Goal: Task Accomplishment & Management: Use online tool/utility

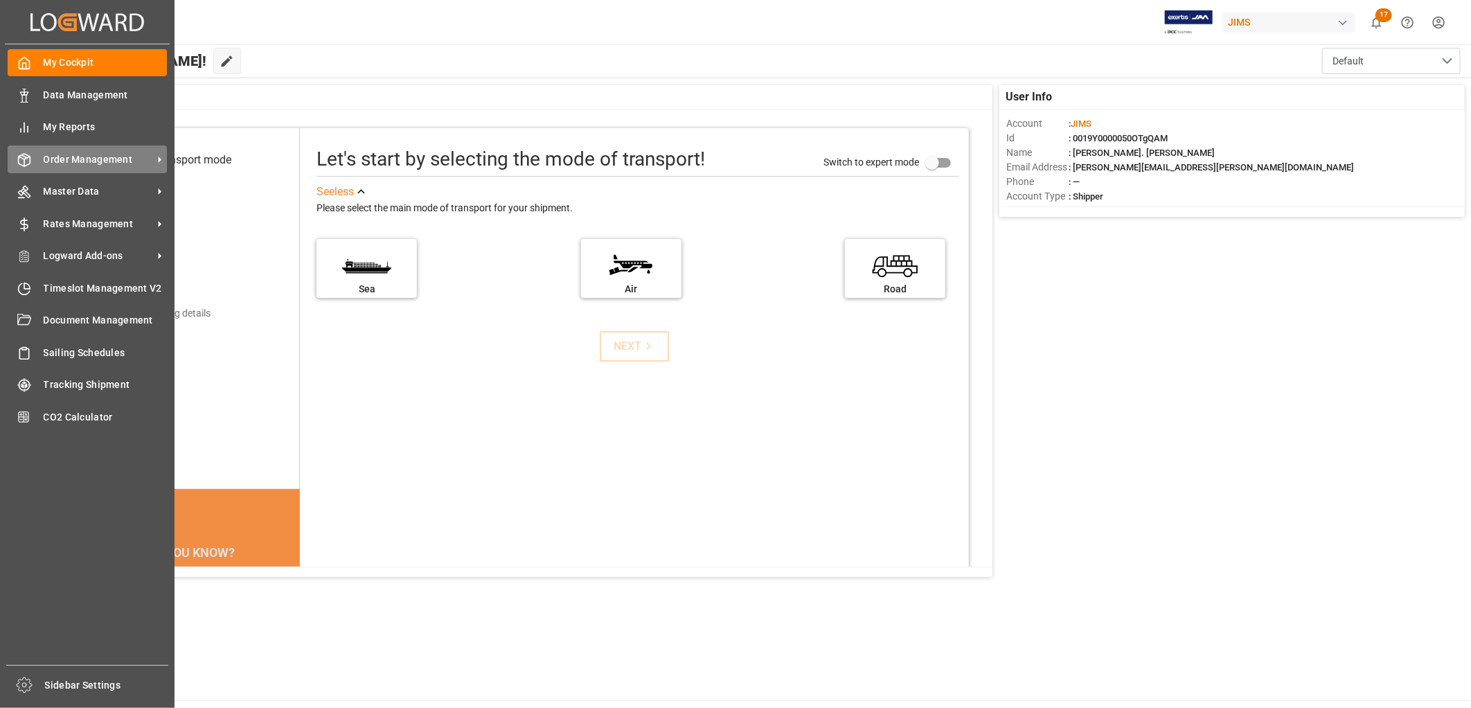
click at [65, 157] on span "Order Management" at bounding box center [98, 159] width 109 height 15
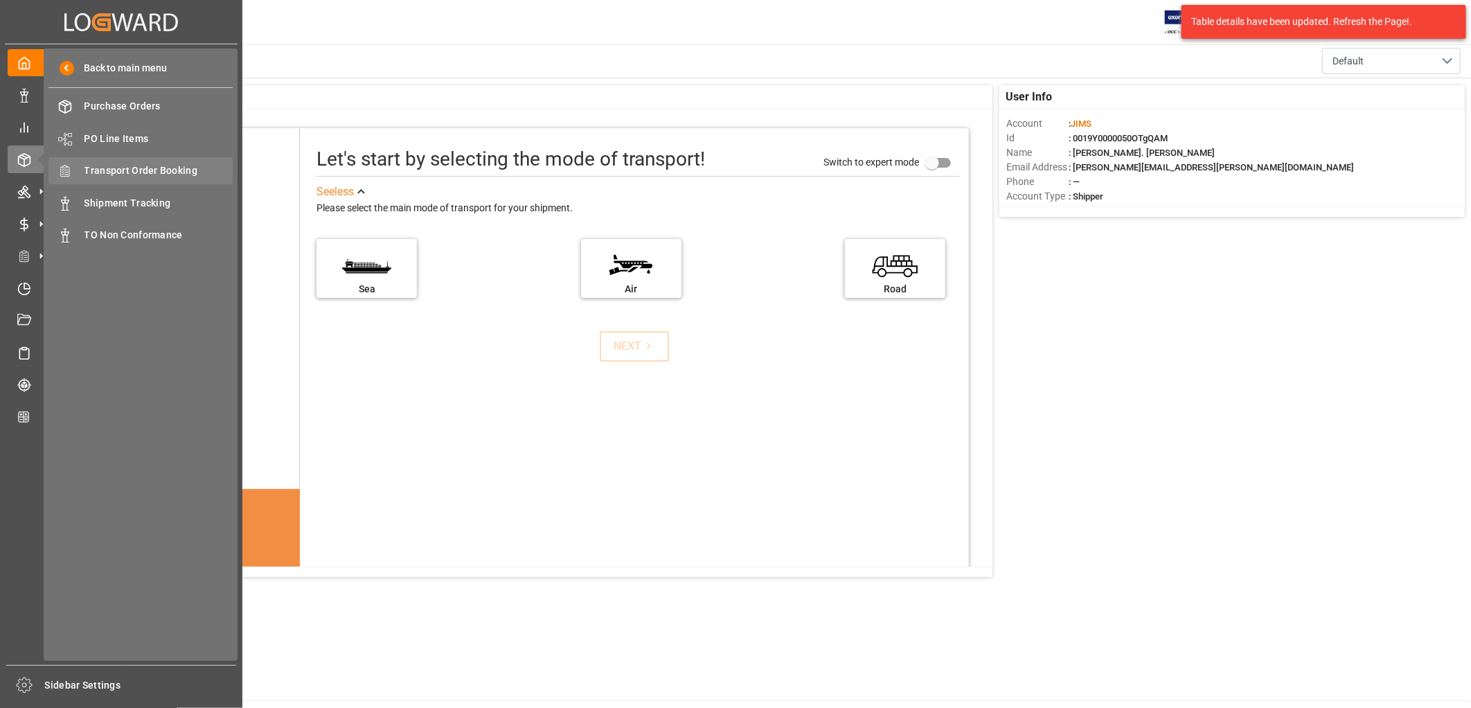
click at [153, 165] on span "Transport Order Booking" at bounding box center [158, 170] width 149 height 15
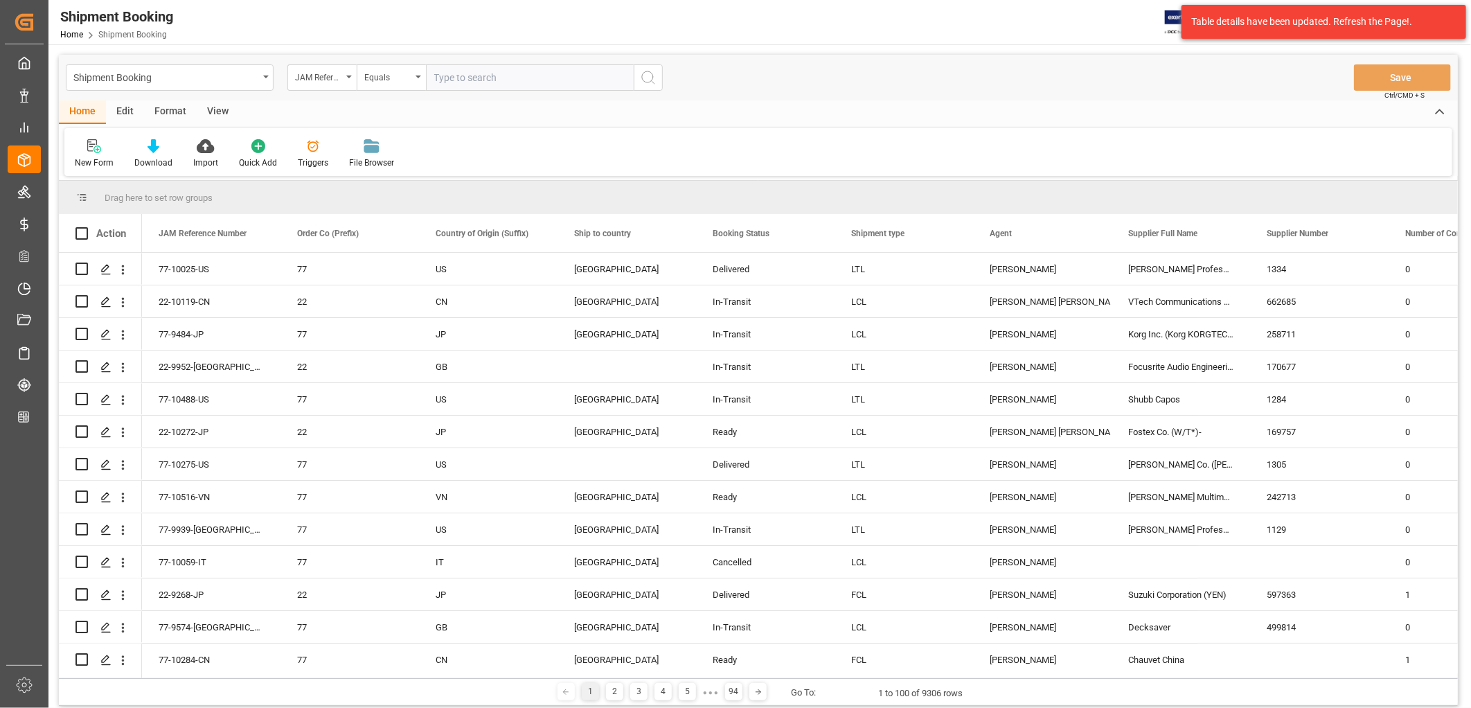
click at [436, 78] on input "text" at bounding box center [530, 77] width 208 height 26
type input "77-9618-TW"
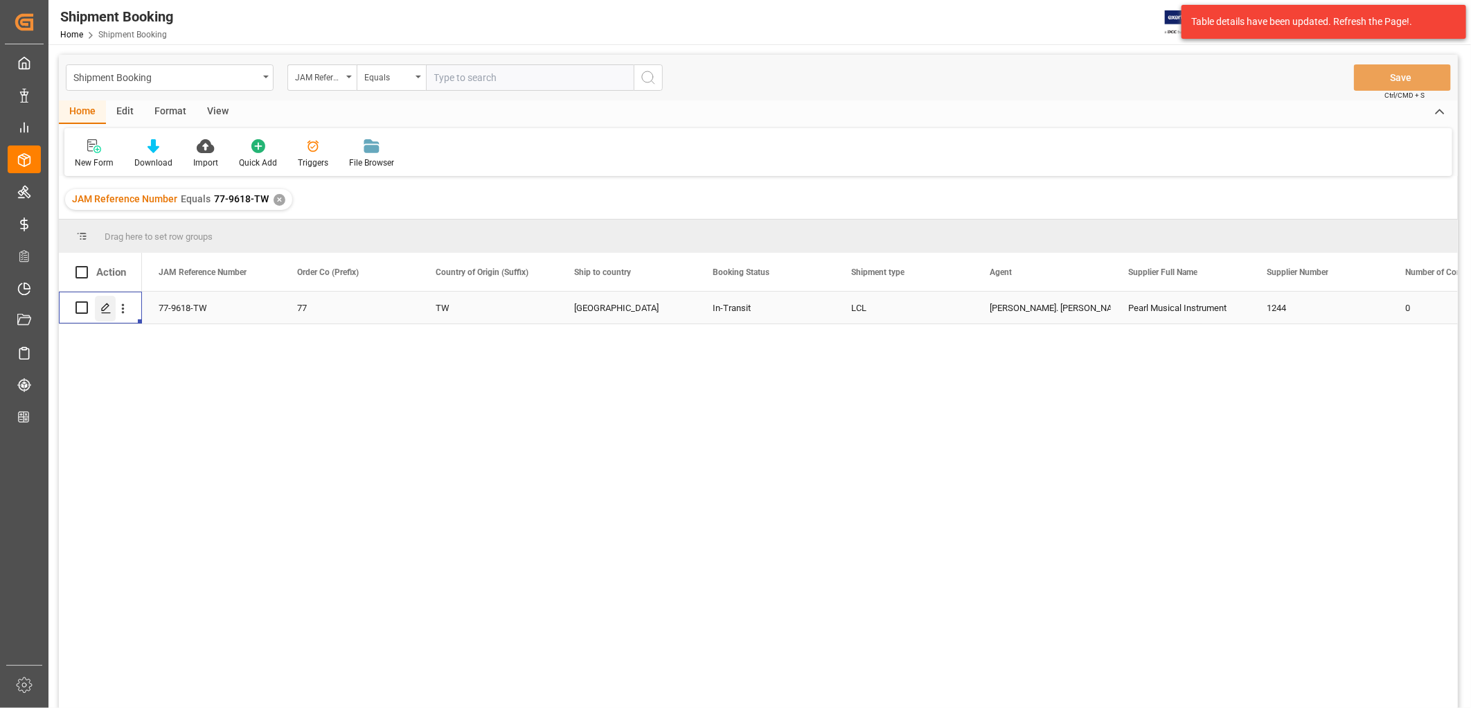
click at [102, 308] on icon "Press SPACE to select this row." at bounding box center [105, 308] width 11 height 11
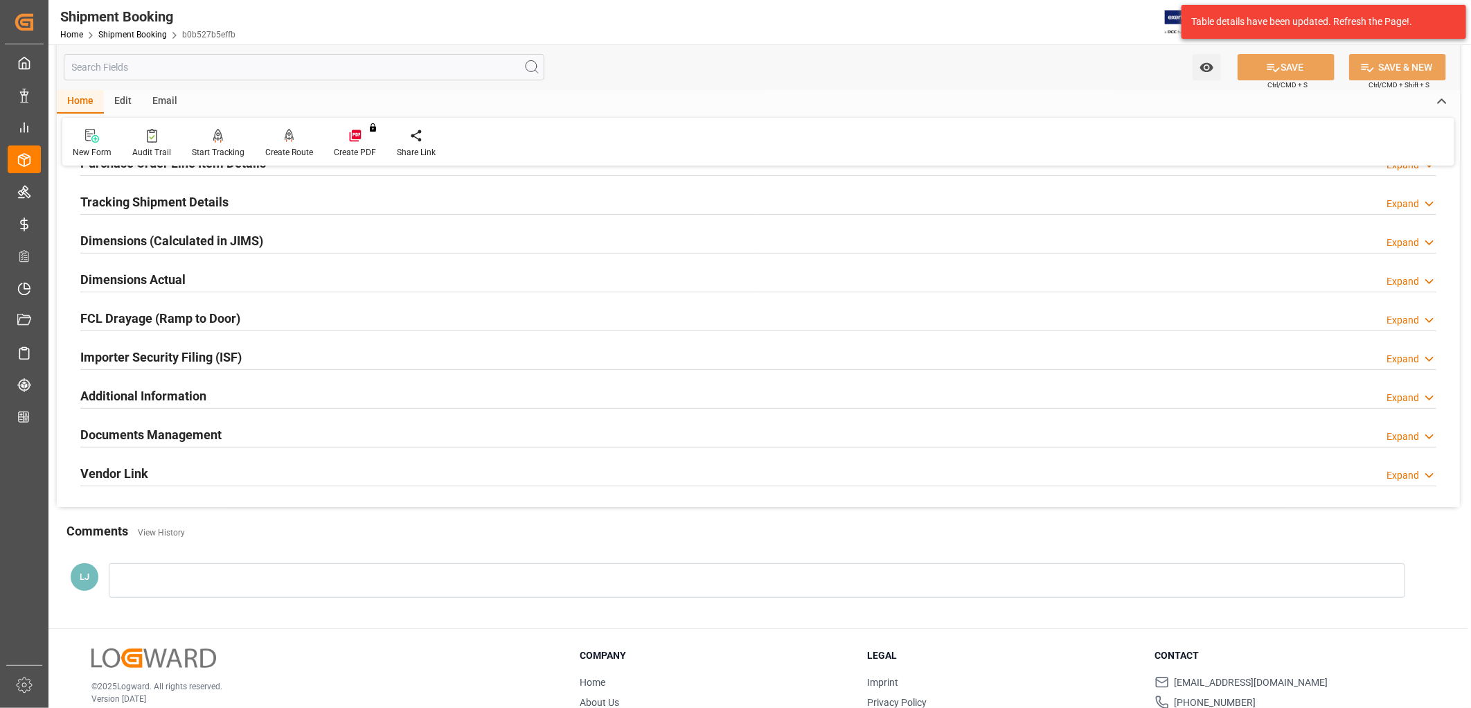
scroll to position [307, 0]
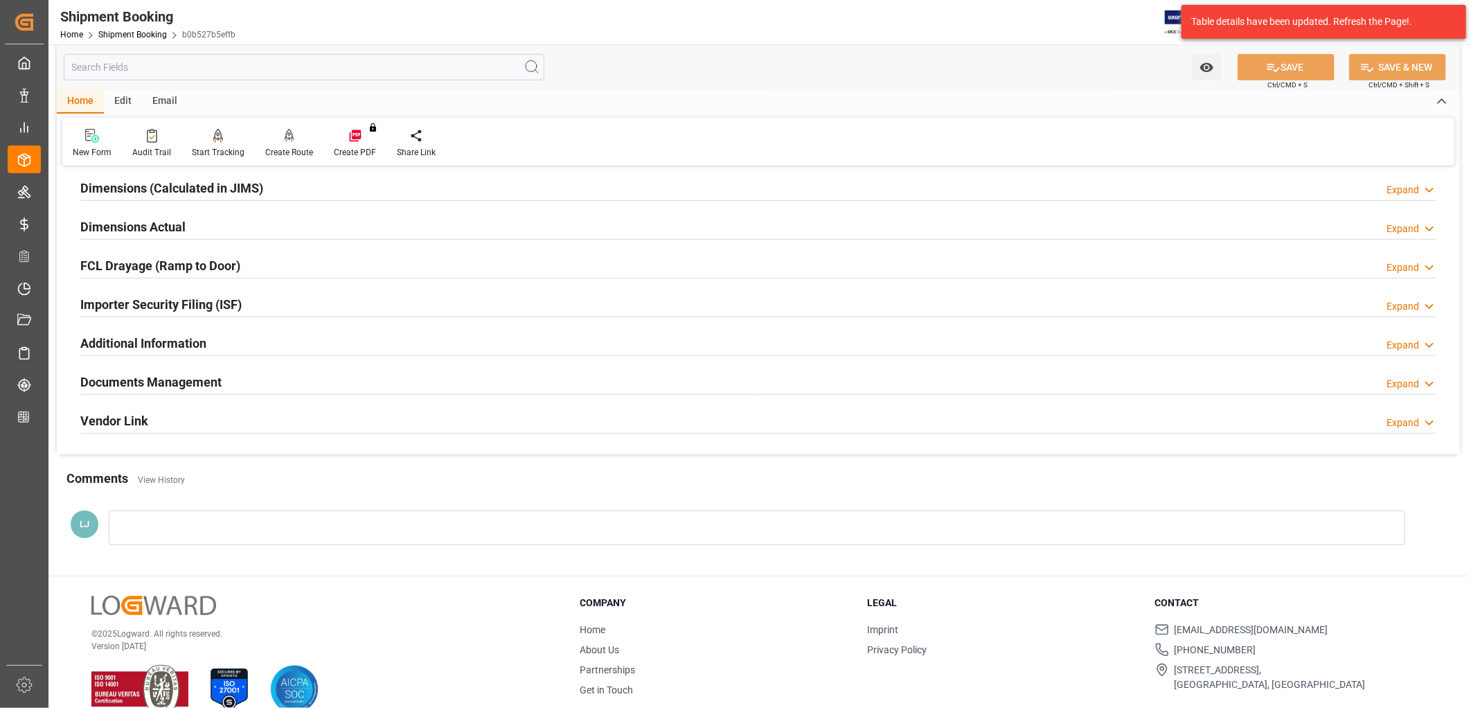
click at [191, 379] on h2 "Documents Management" at bounding box center [150, 381] width 141 height 19
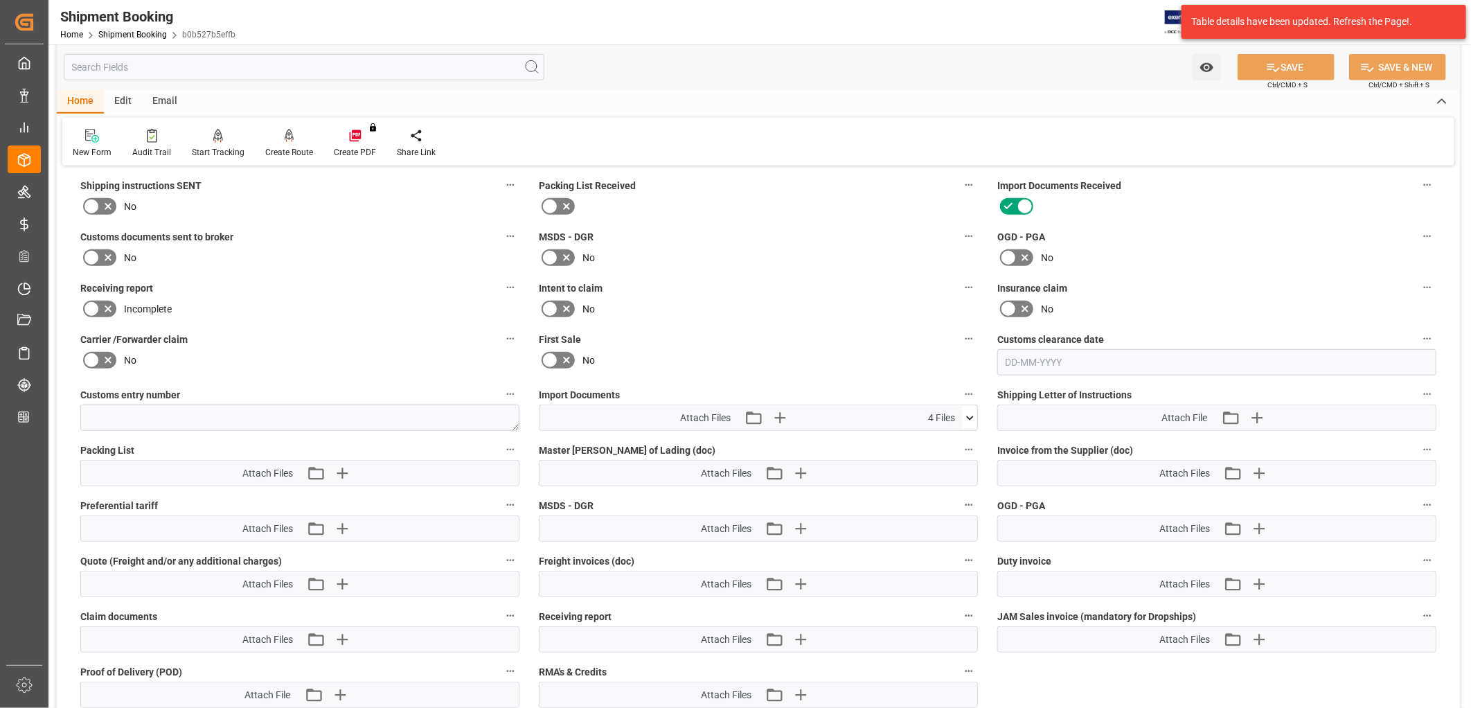
scroll to position [615, 0]
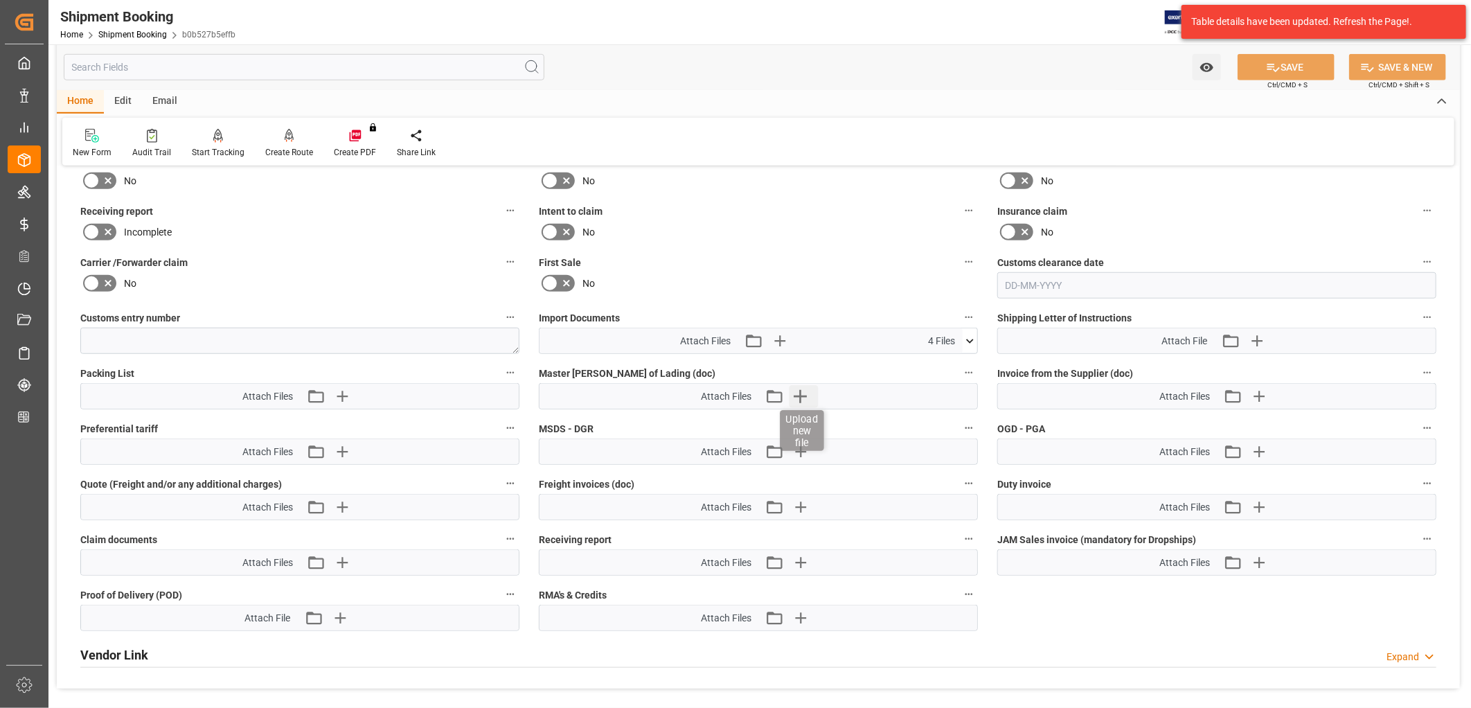
click at [799, 395] on icon "button" at bounding box center [800, 396] width 22 height 22
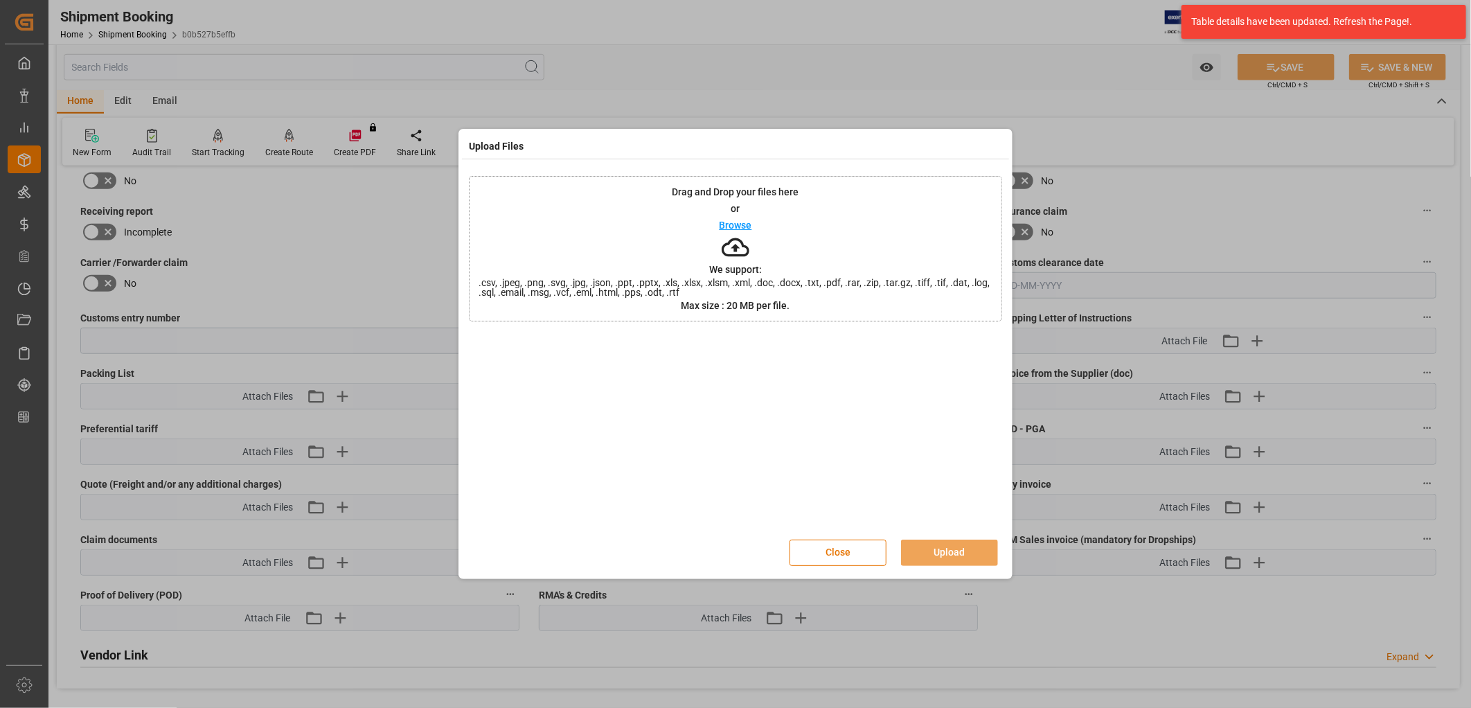
click at [746, 225] on p "Browse" at bounding box center [735, 225] width 33 height 10
click at [955, 548] on button "Upload" at bounding box center [949, 552] width 97 height 26
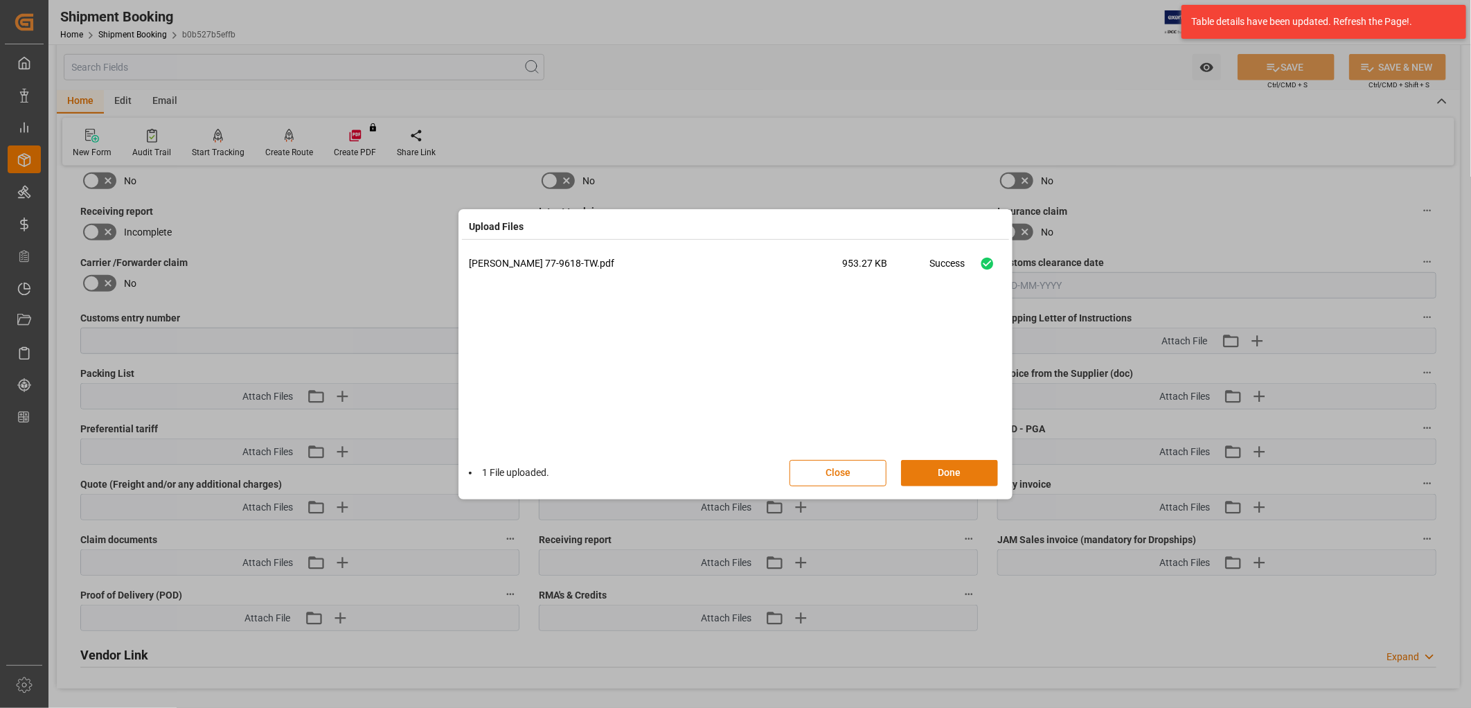
click at [951, 462] on button "Done" at bounding box center [949, 473] width 97 height 26
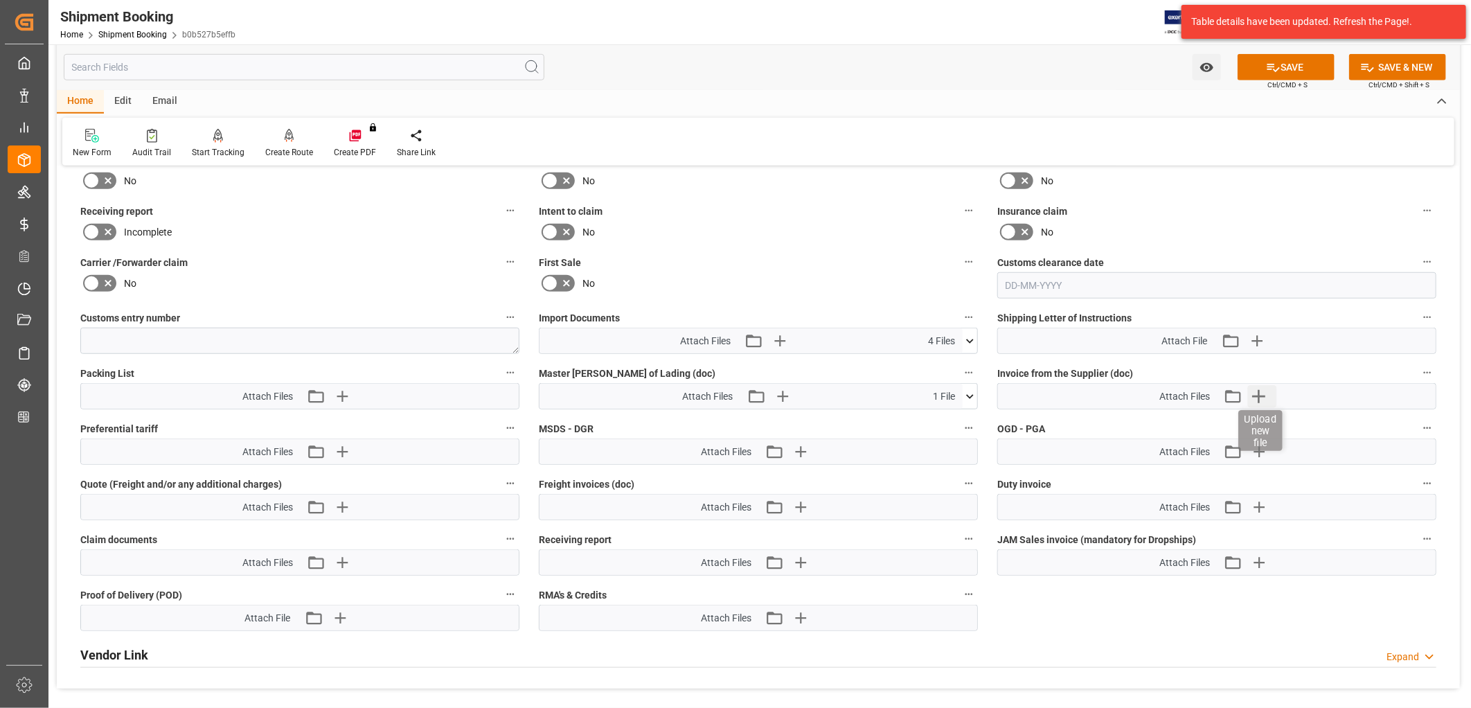
click at [1264, 389] on icon "button" at bounding box center [1259, 396] width 22 height 22
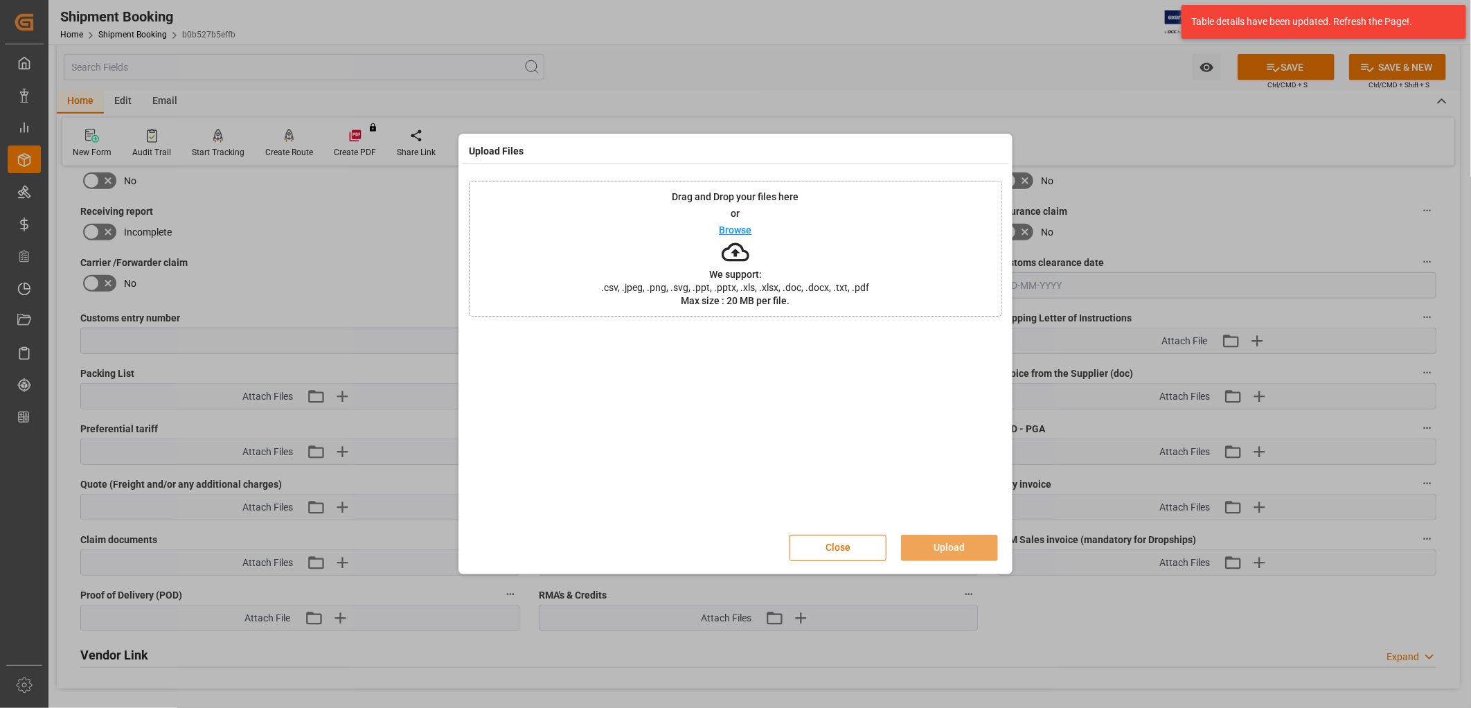
click at [735, 227] on p "Browse" at bounding box center [735, 230] width 33 height 10
click at [966, 541] on button "Upload" at bounding box center [949, 547] width 97 height 26
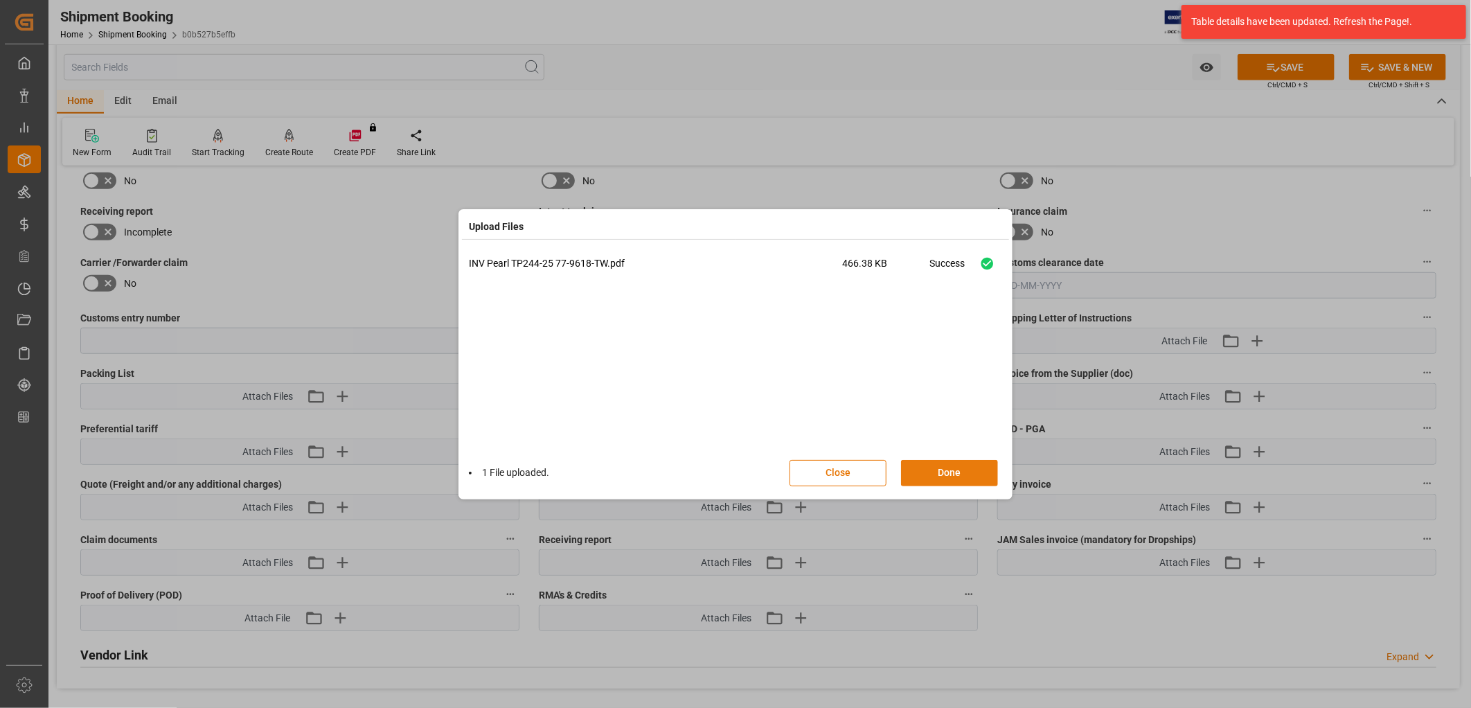
click at [966, 469] on button "Done" at bounding box center [949, 473] width 97 height 26
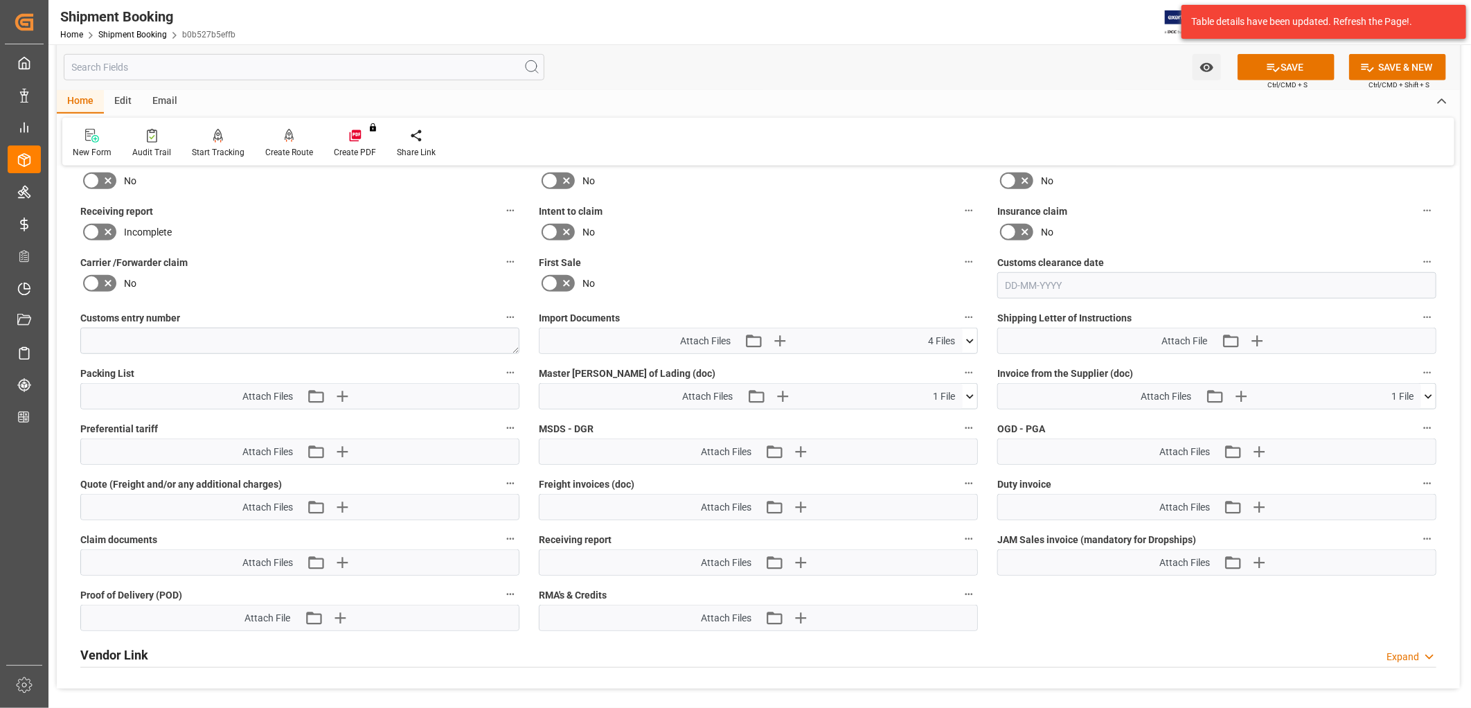
click at [969, 336] on icon at bounding box center [969, 341] width 15 height 15
click at [928, 374] on icon at bounding box center [933, 381] width 15 height 15
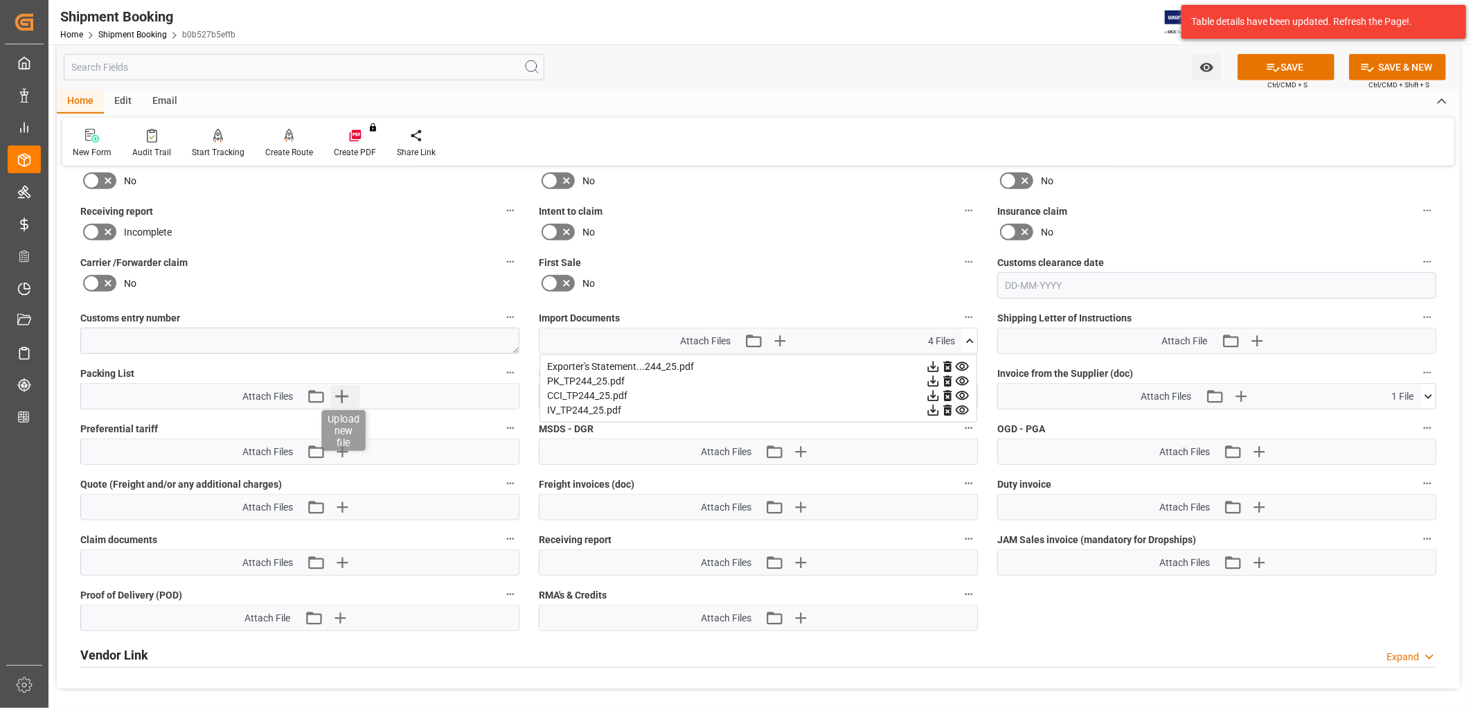
click at [340, 390] on icon "button" at bounding box center [342, 396] width 22 height 22
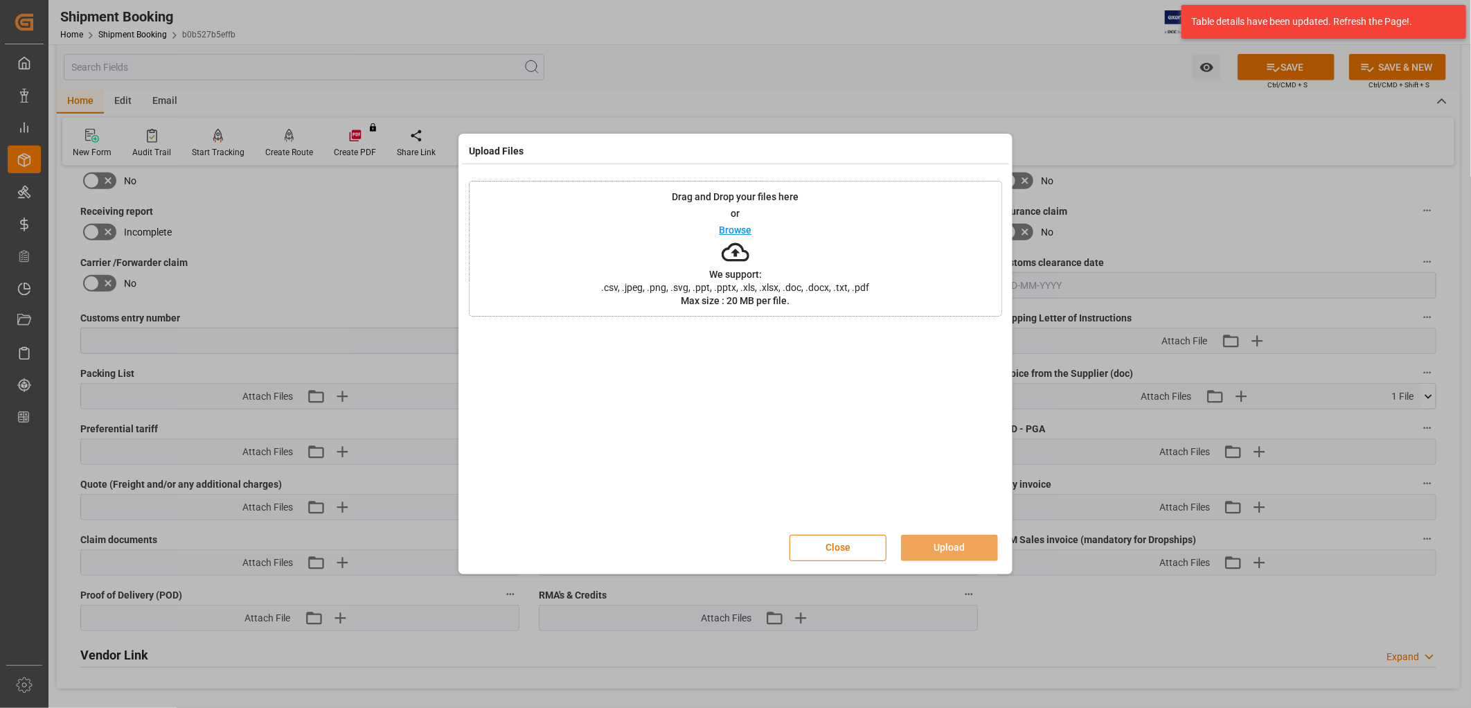
click at [746, 227] on p "Browse" at bounding box center [735, 230] width 33 height 10
click at [967, 546] on button "Upload" at bounding box center [949, 547] width 97 height 26
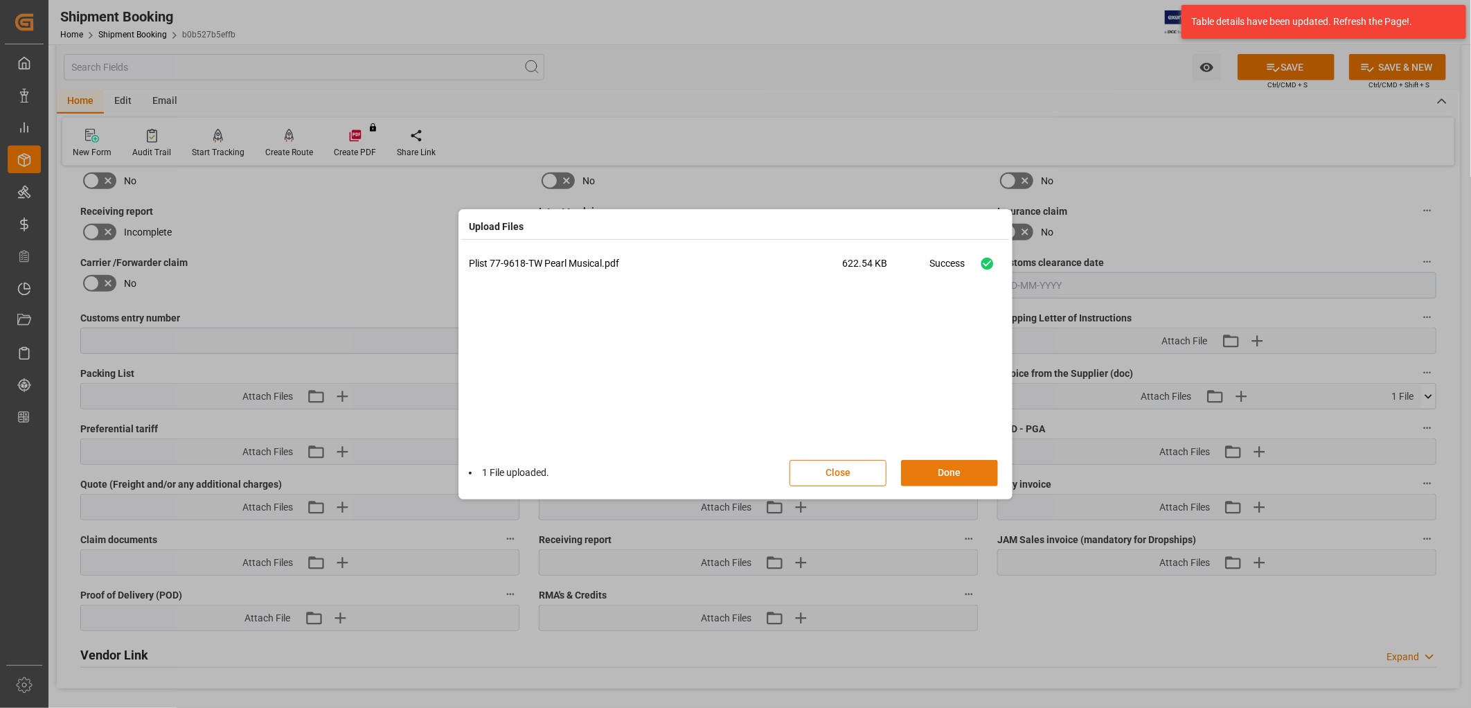
click at [955, 467] on button "Done" at bounding box center [949, 473] width 97 height 26
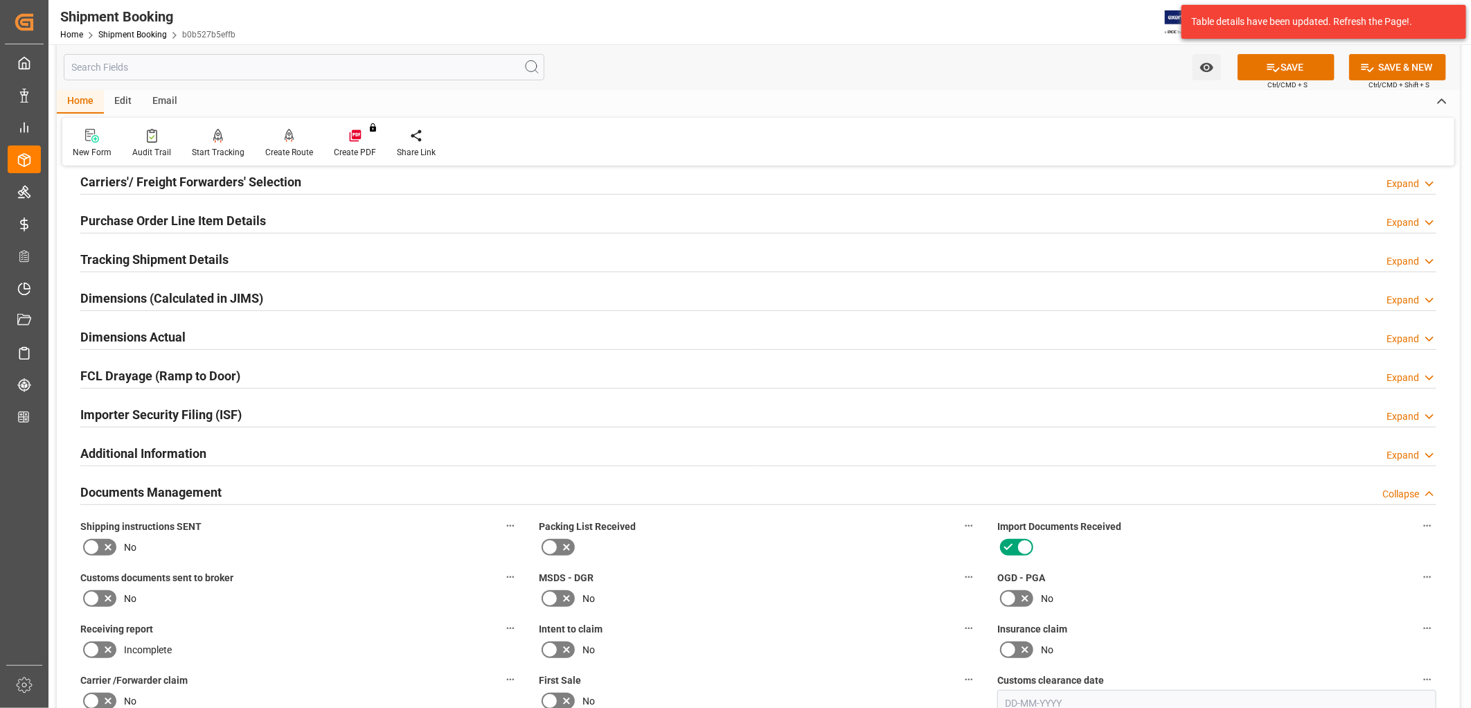
scroll to position [0, 0]
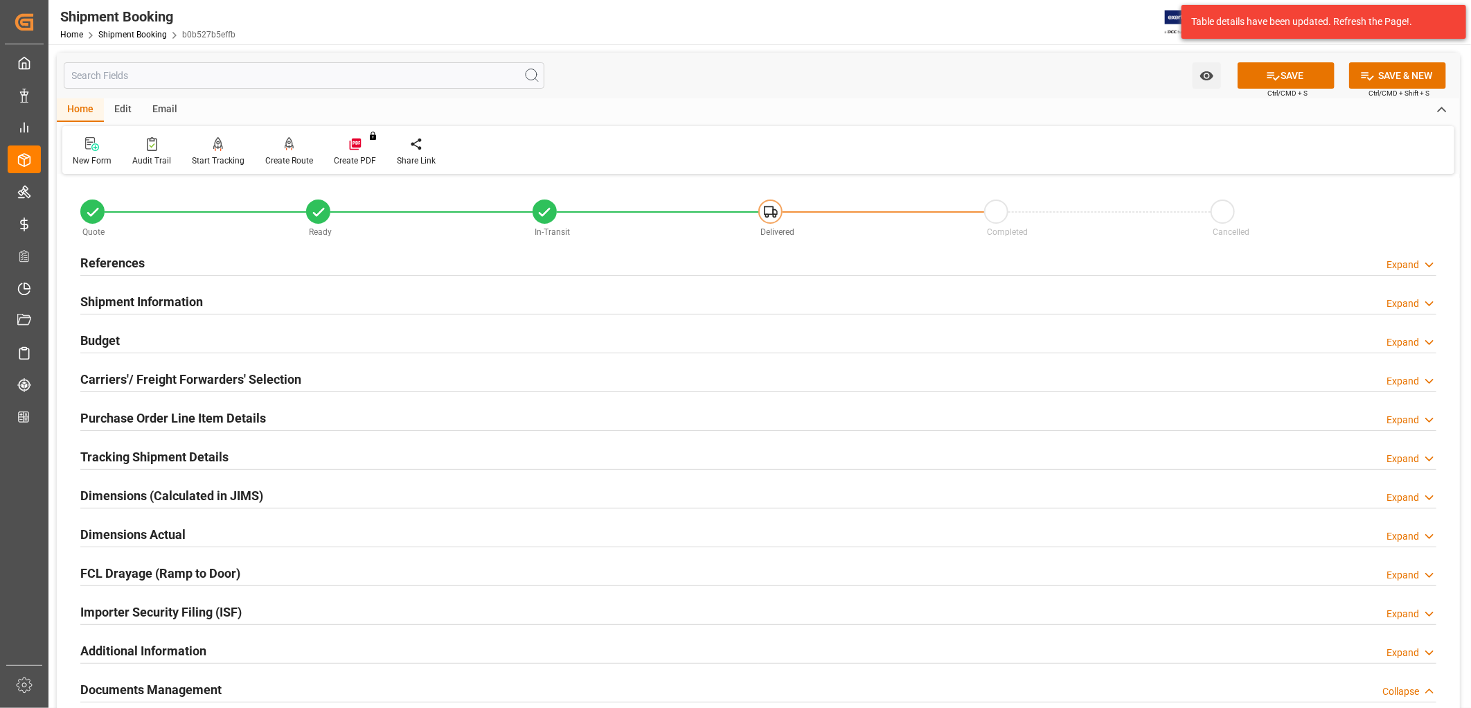
click at [215, 418] on h2 "Purchase Order Line Item Details" at bounding box center [173, 417] width 186 height 19
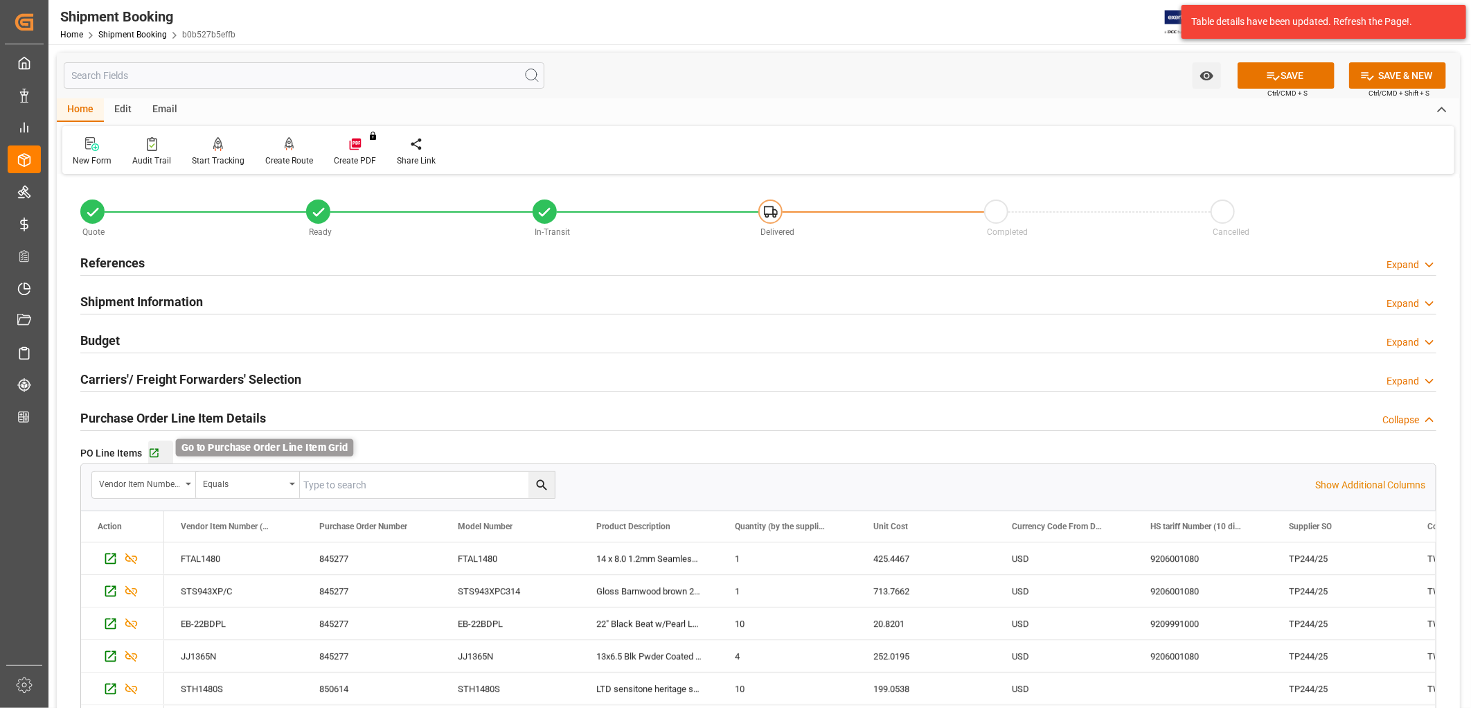
click at [154, 452] on icon "button" at bounding box center [154, 453] width 12 height 12
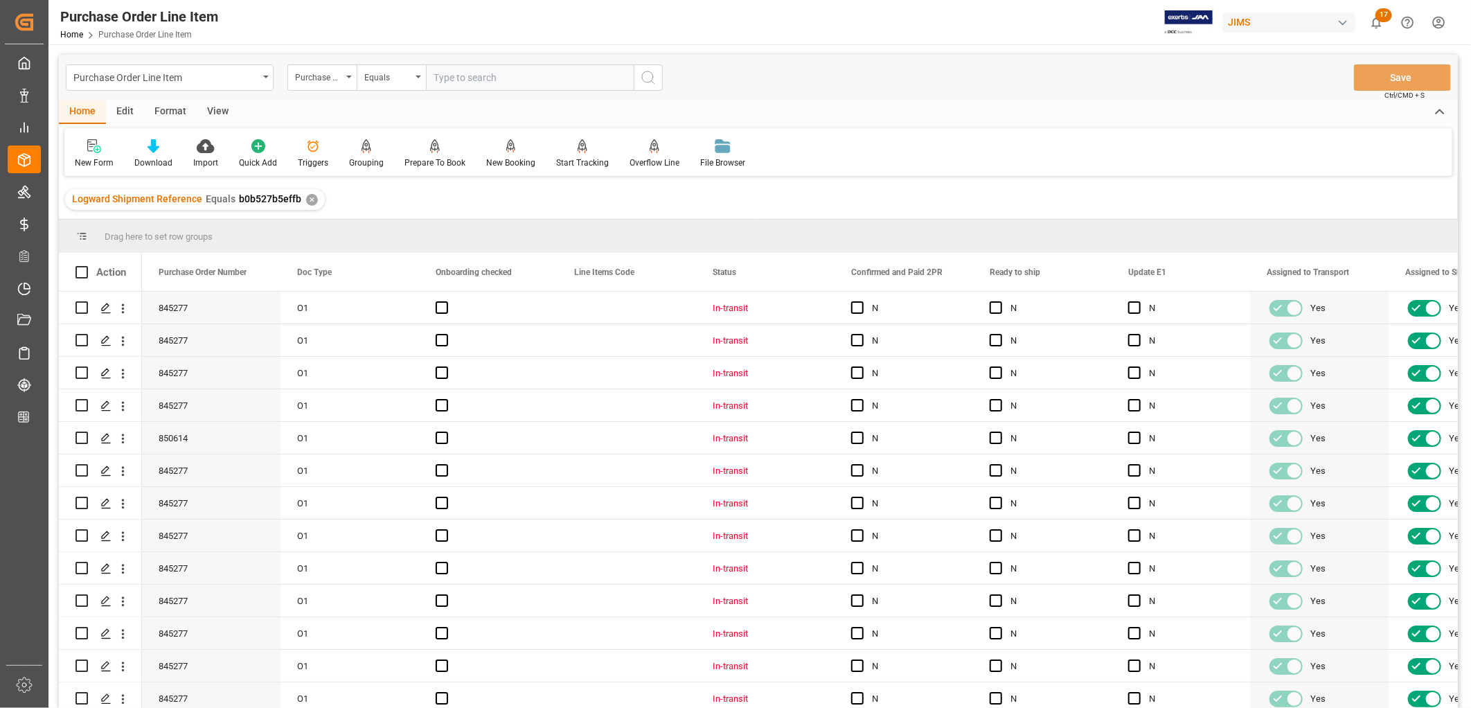
click at [213, 107] on div "View" at bounding box center [218, 112] width 42 height 24
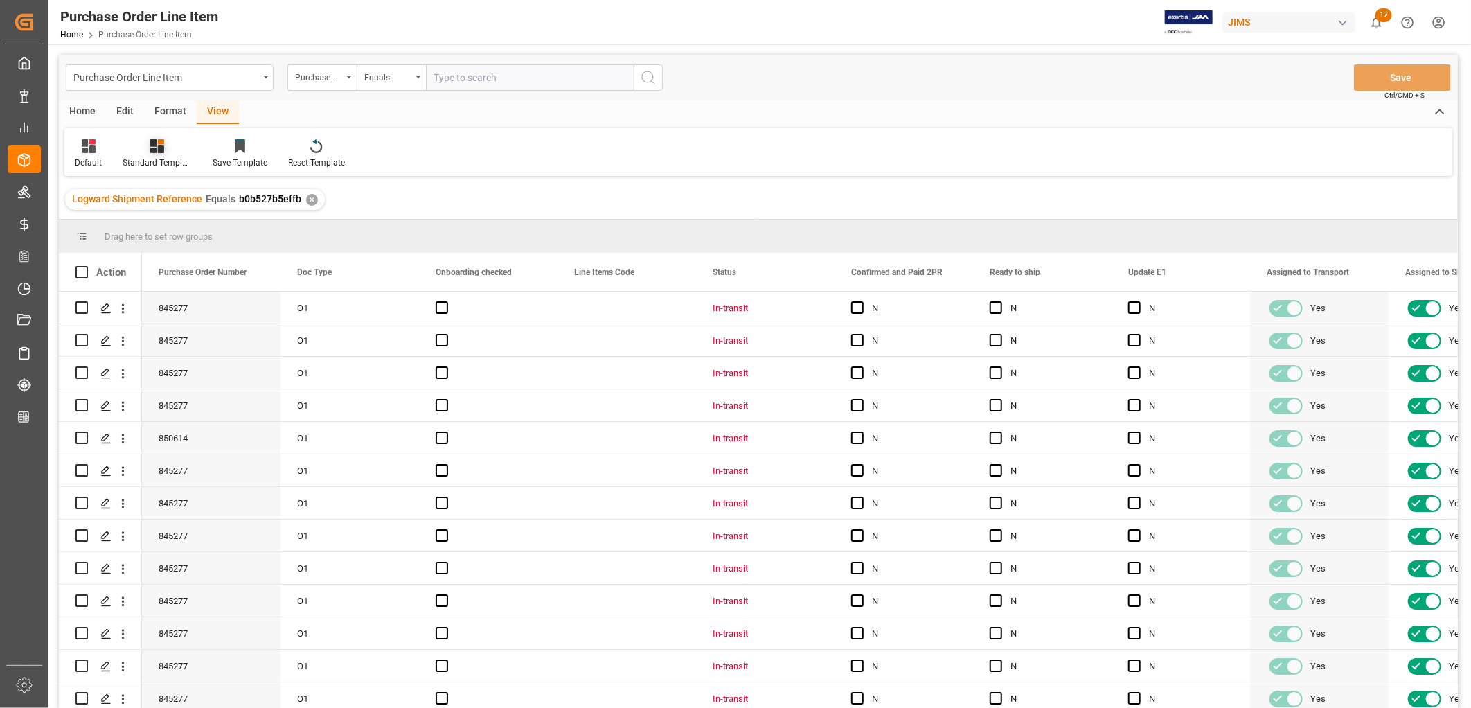
click at [157, 147] on icon at bounding box center [157, 146] width 14 height 14
click at [192, 251] on div "HS Listing [GEOGRAPHIC_DATA]" at bounding box center [194, 252] width 121 height 15
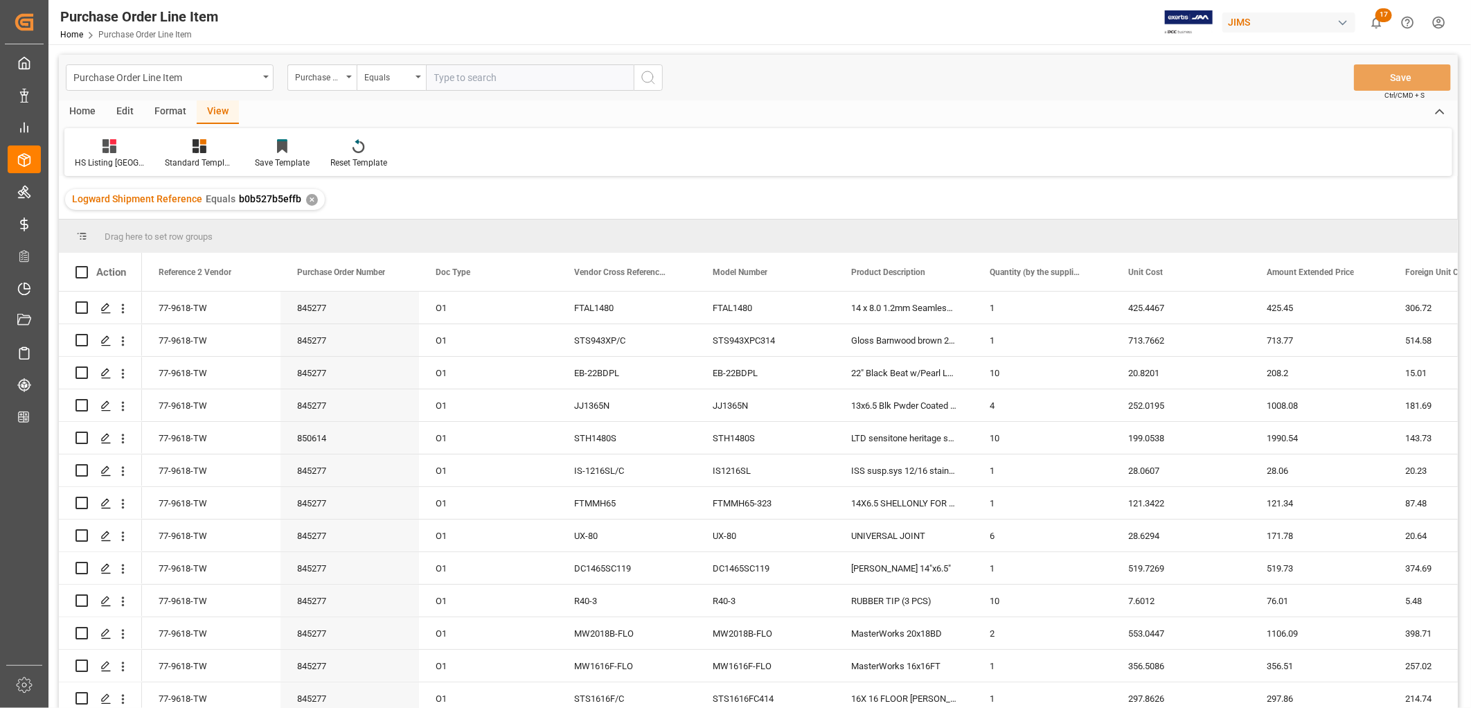
click at [81, 109] on div "Home" at bounding box center [82, 112] width 47 height 24
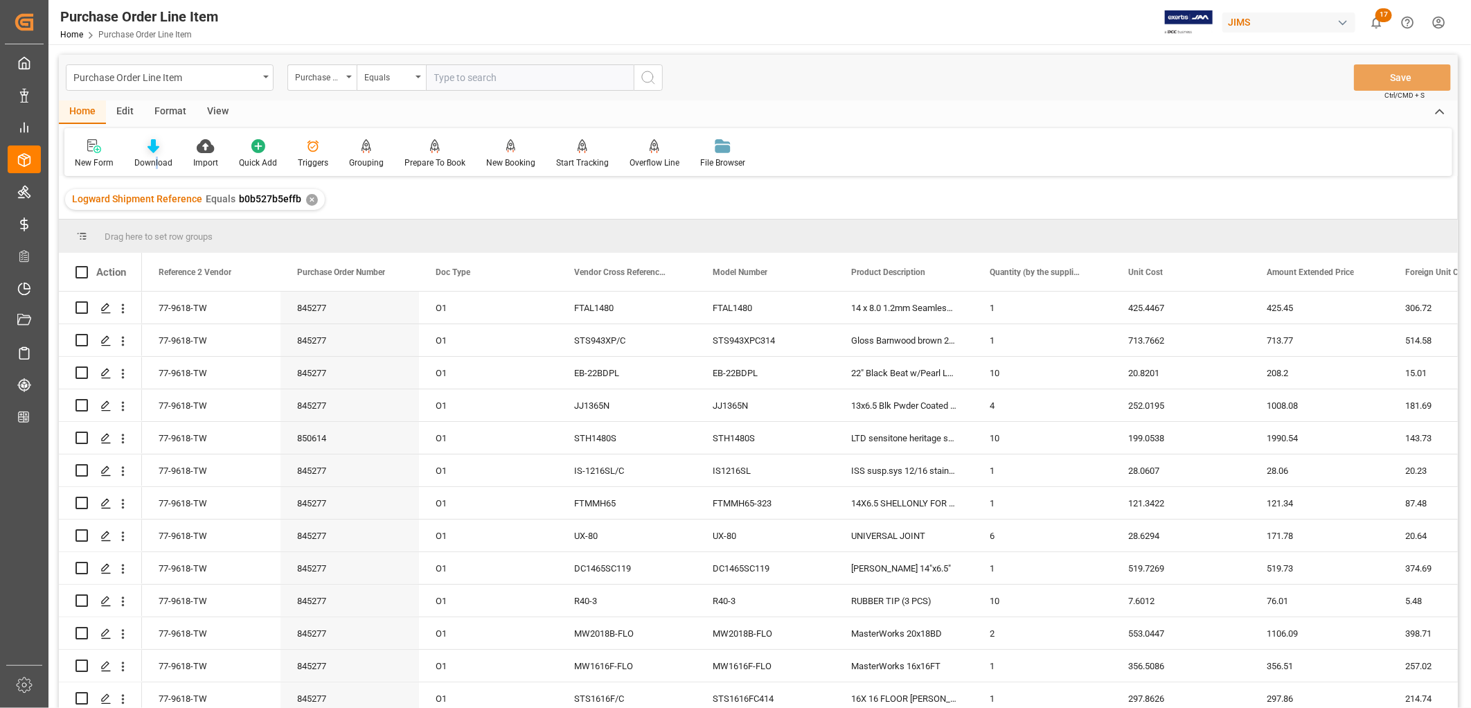
click at [156, 155] on div "Download" at bounding box center [153, 153] width 59 height 30
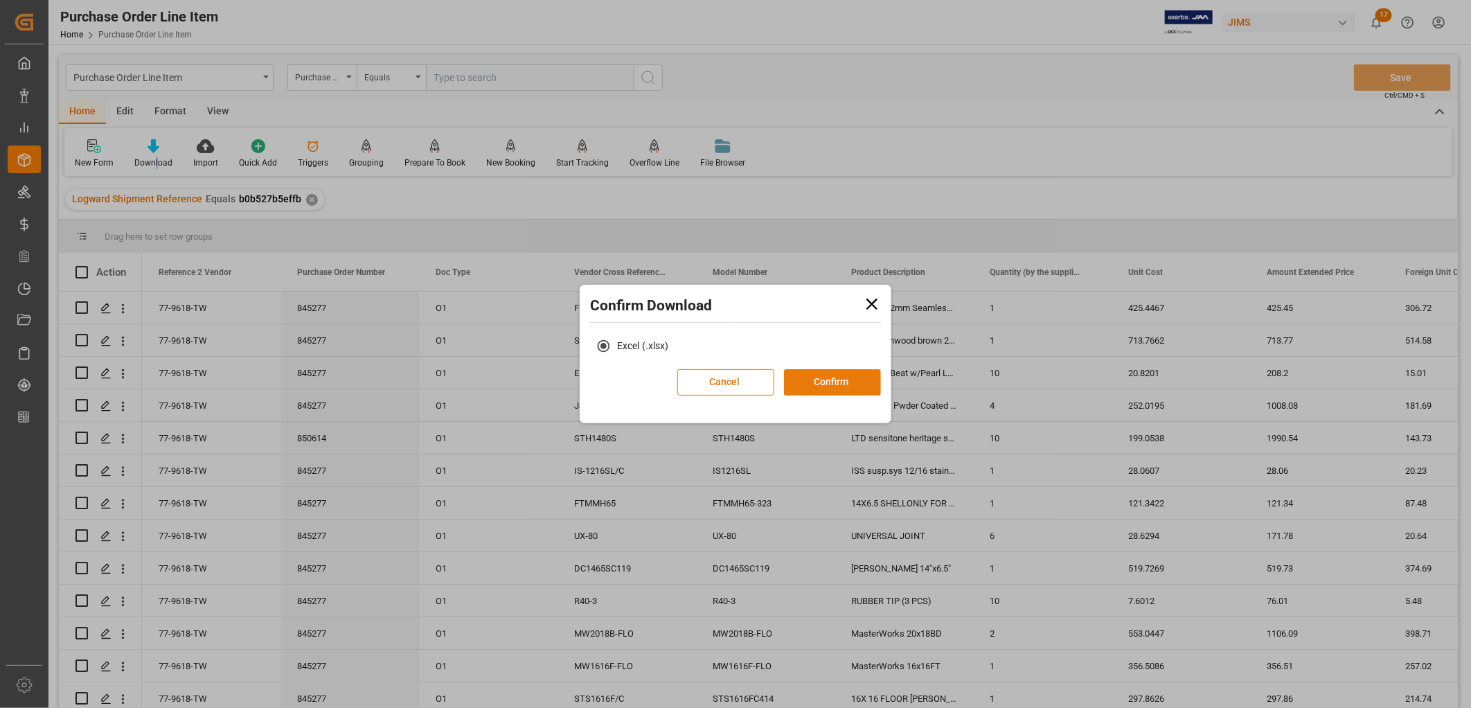
click at [836, 377] on button "Confirm" at bounding box center [832, 382] width 97 height 26
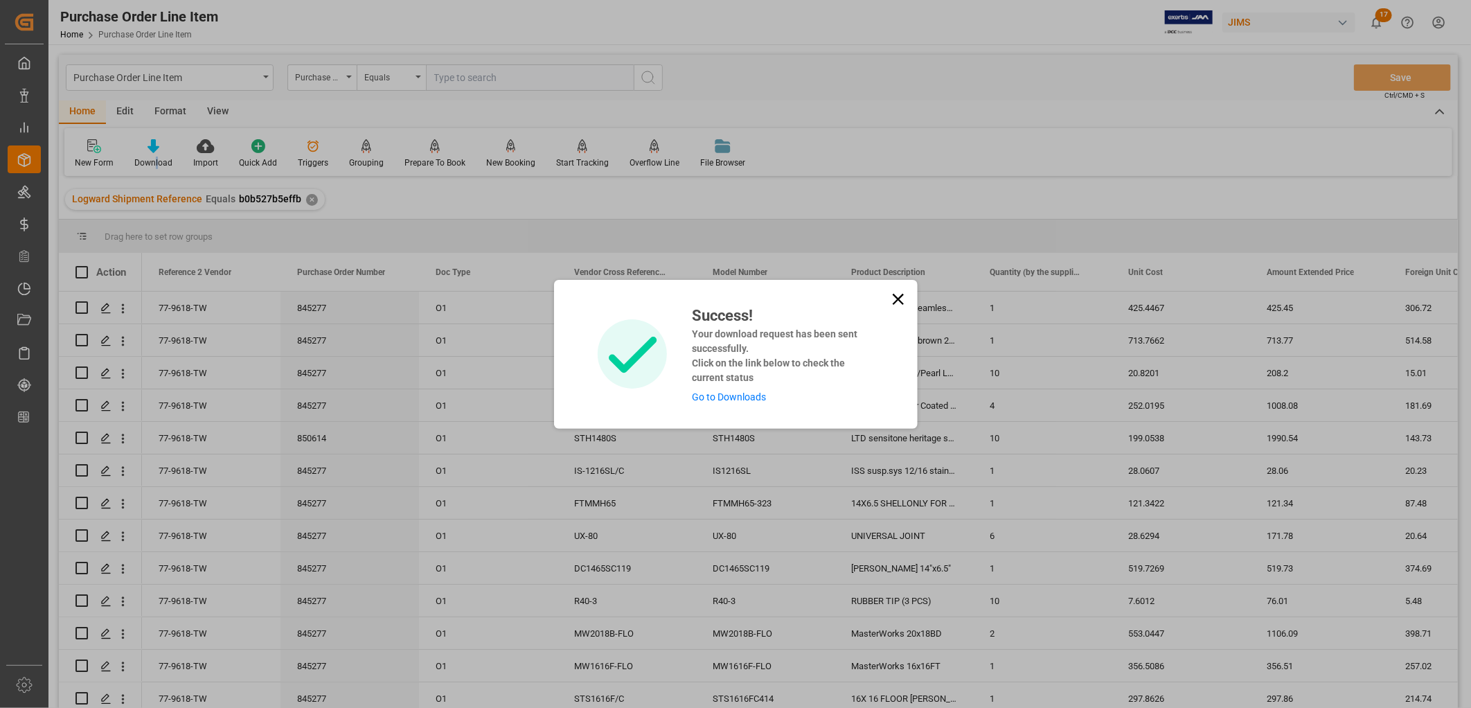
click at [728, 395] on link "Go to Downloads" at bounding box center [729, 396] width 74 height 11
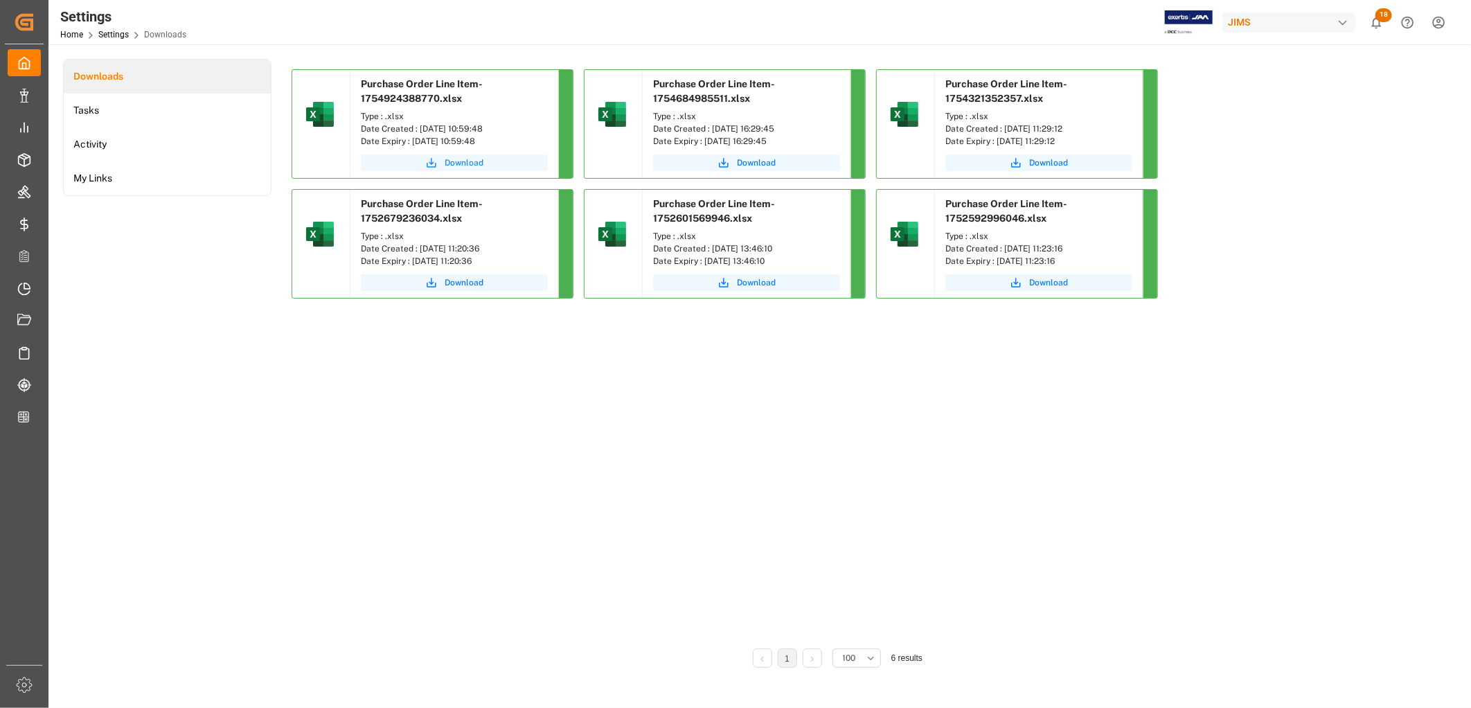
click at [465, 160] on span "Download" at bounding box center [463, 162] width 39 height 12
